Goal: Book appointment/travel/reservation

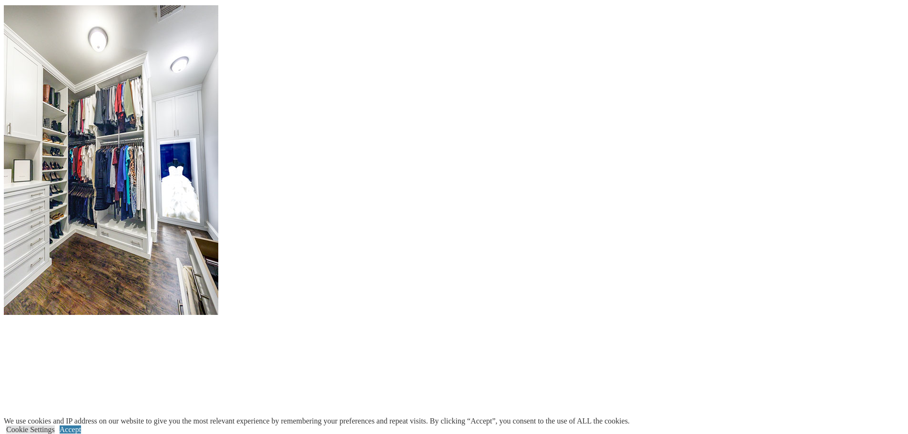
scroll to position [1192, 0]
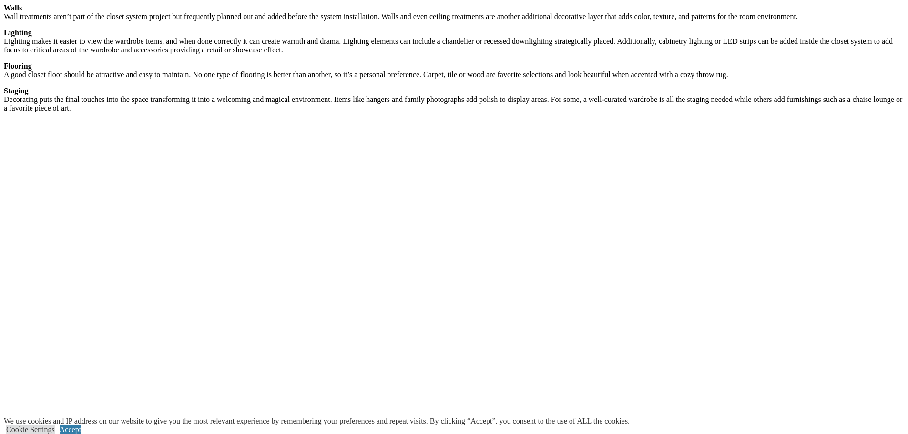
scroll to position [1764, 0]
